Goal: Navigation & Orientation: Go to known website

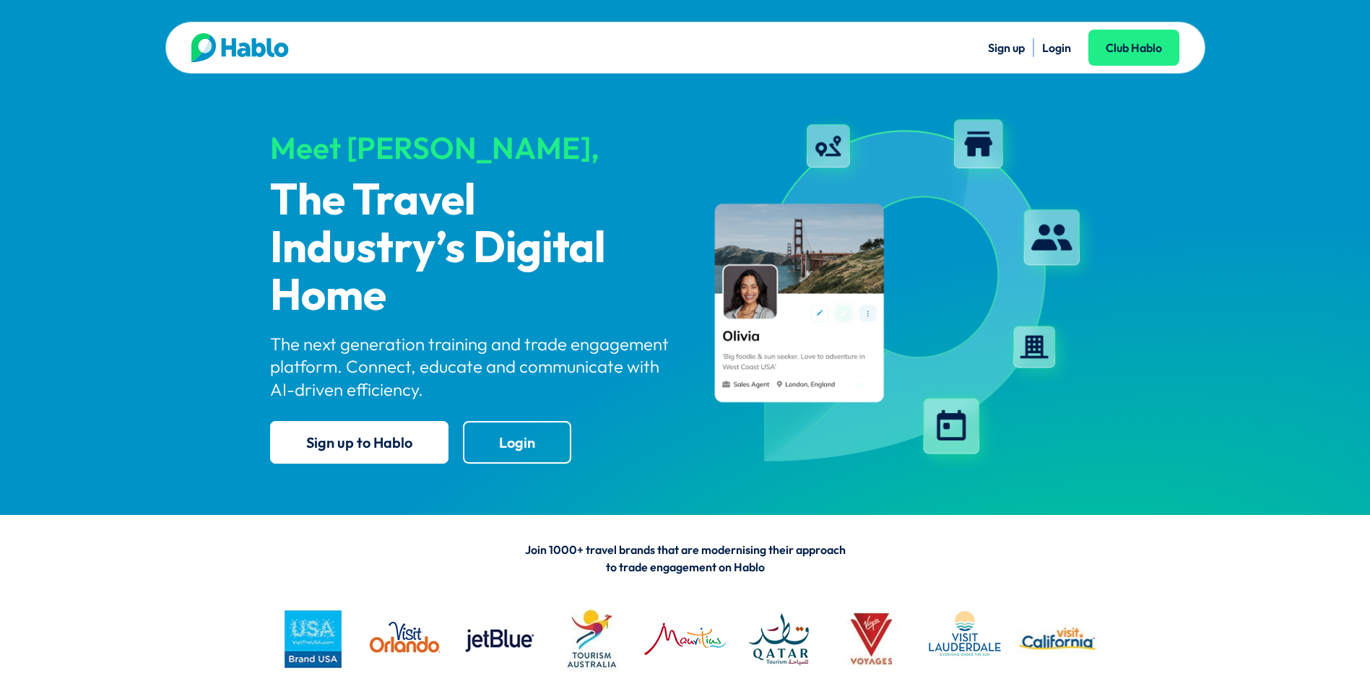
click at [1061, 51] on link "Login" at bounding box center [1056, 47] width 29 height 14
click at [1061, 48] on link "Login" at bounding box center [1056, 47] width 29 height 14
click at [1054, 42] on link "Login" at bounding box center [1056, 47] width 29 height 14
click at [1058, 47] on link "Login" at bounding box center [1056, 47] width 29 height 14
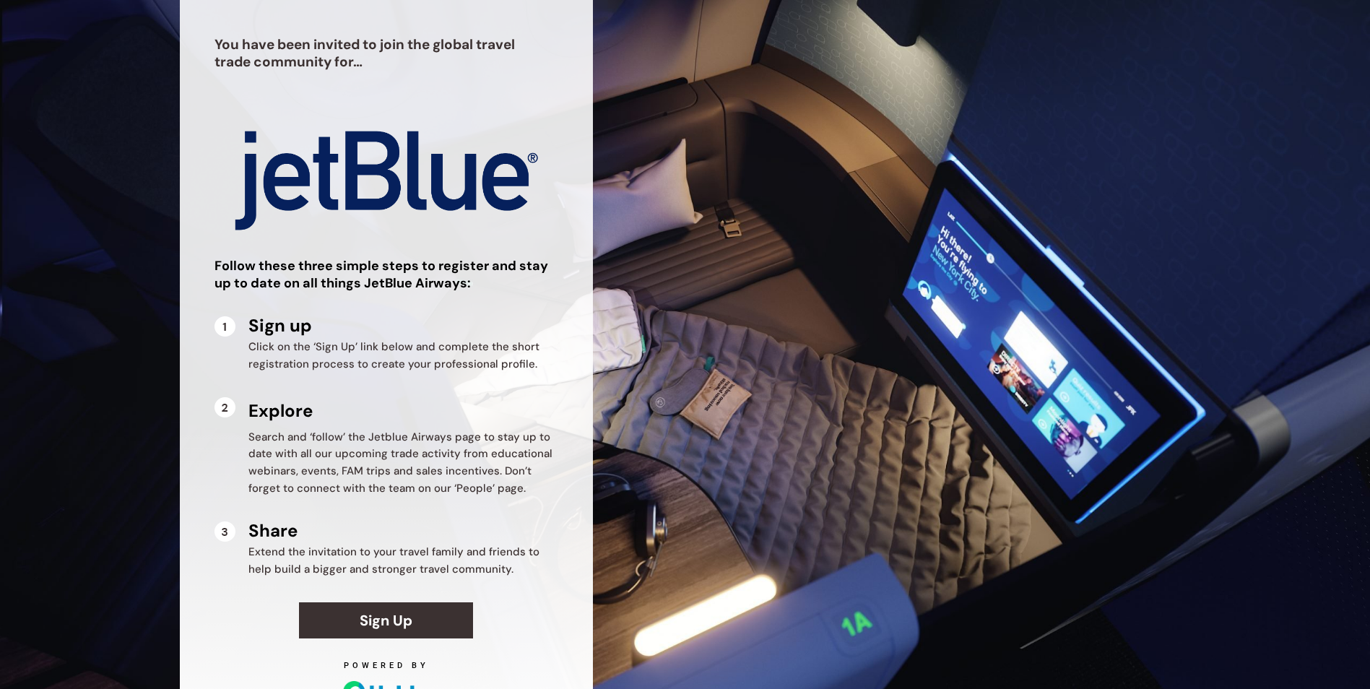
scroll to position [64, 0]
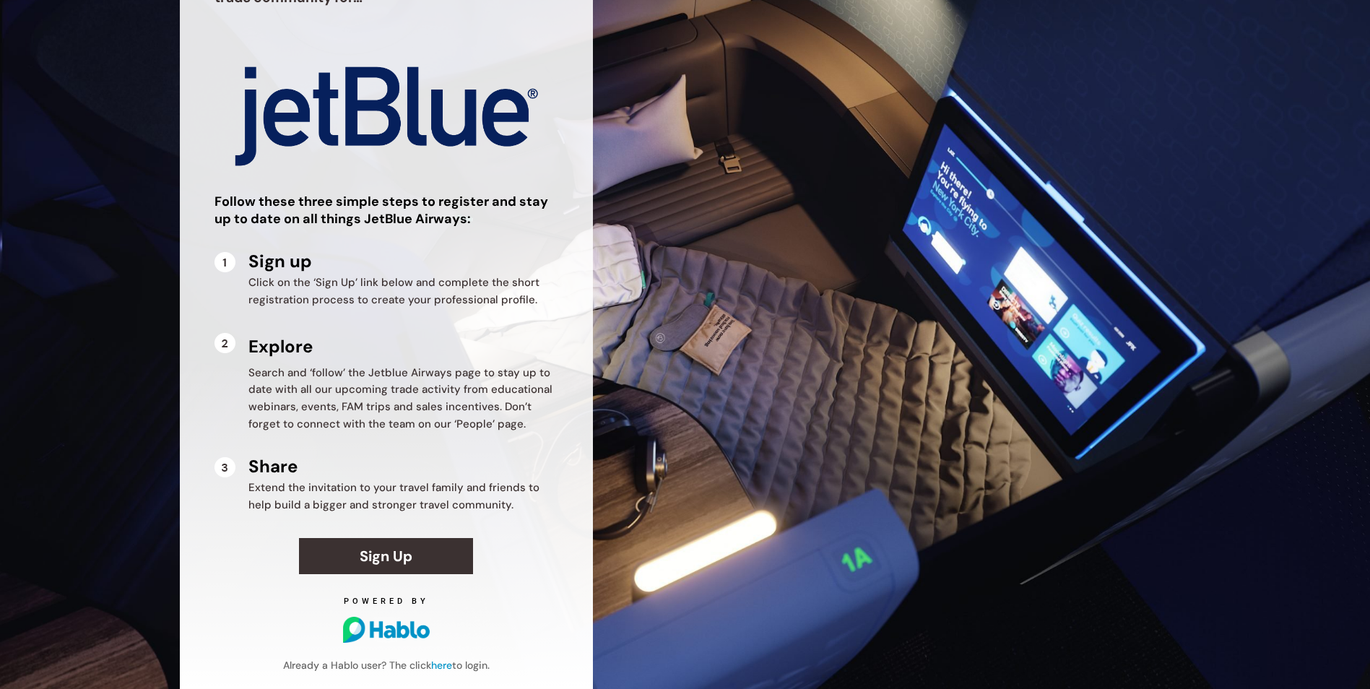
click at [443, 665] on link "here" at bounding box center [441, 664] width 21 height 13
